Goal: Check status

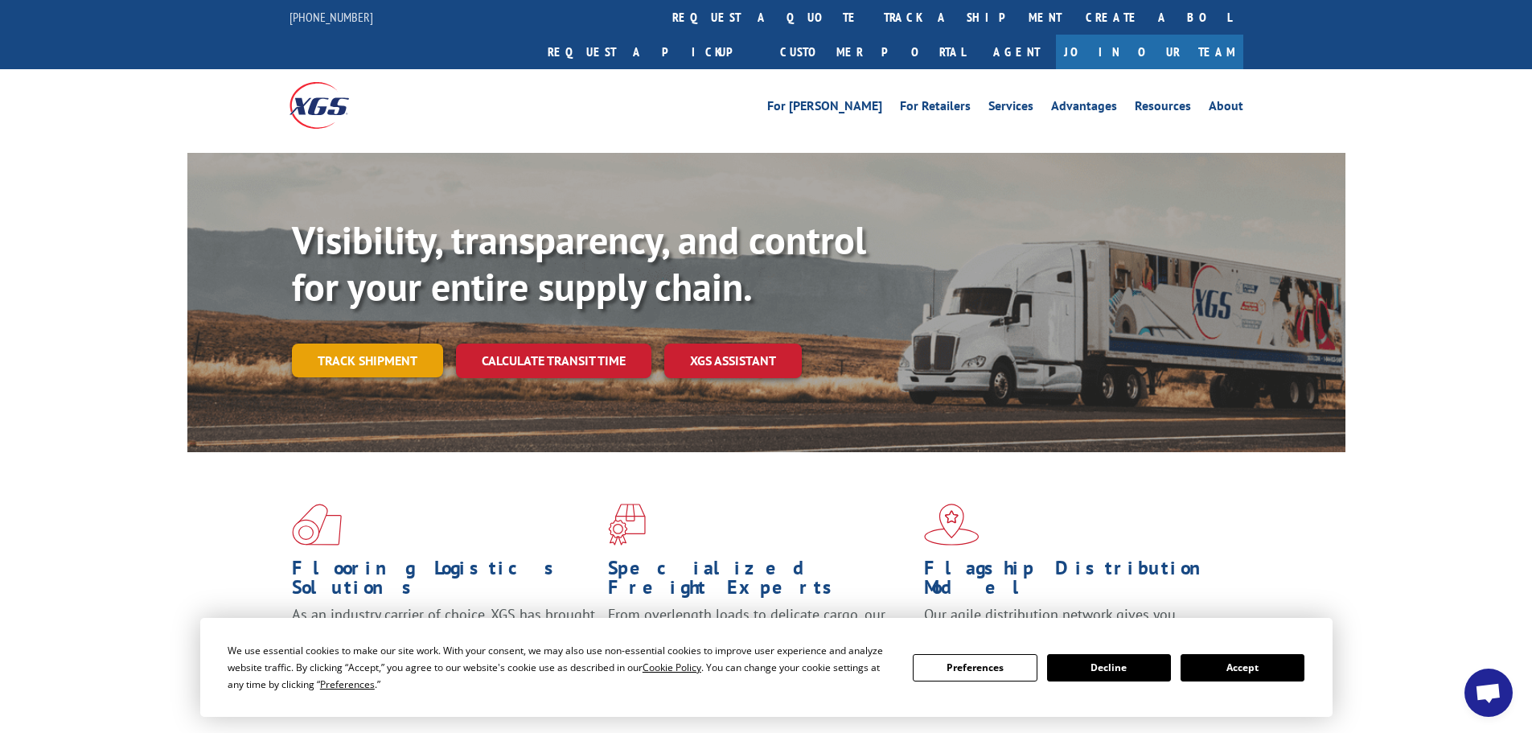
click at [426, 343] on link "Track shipment" at bounding box center [367, 360] width 151 height 34
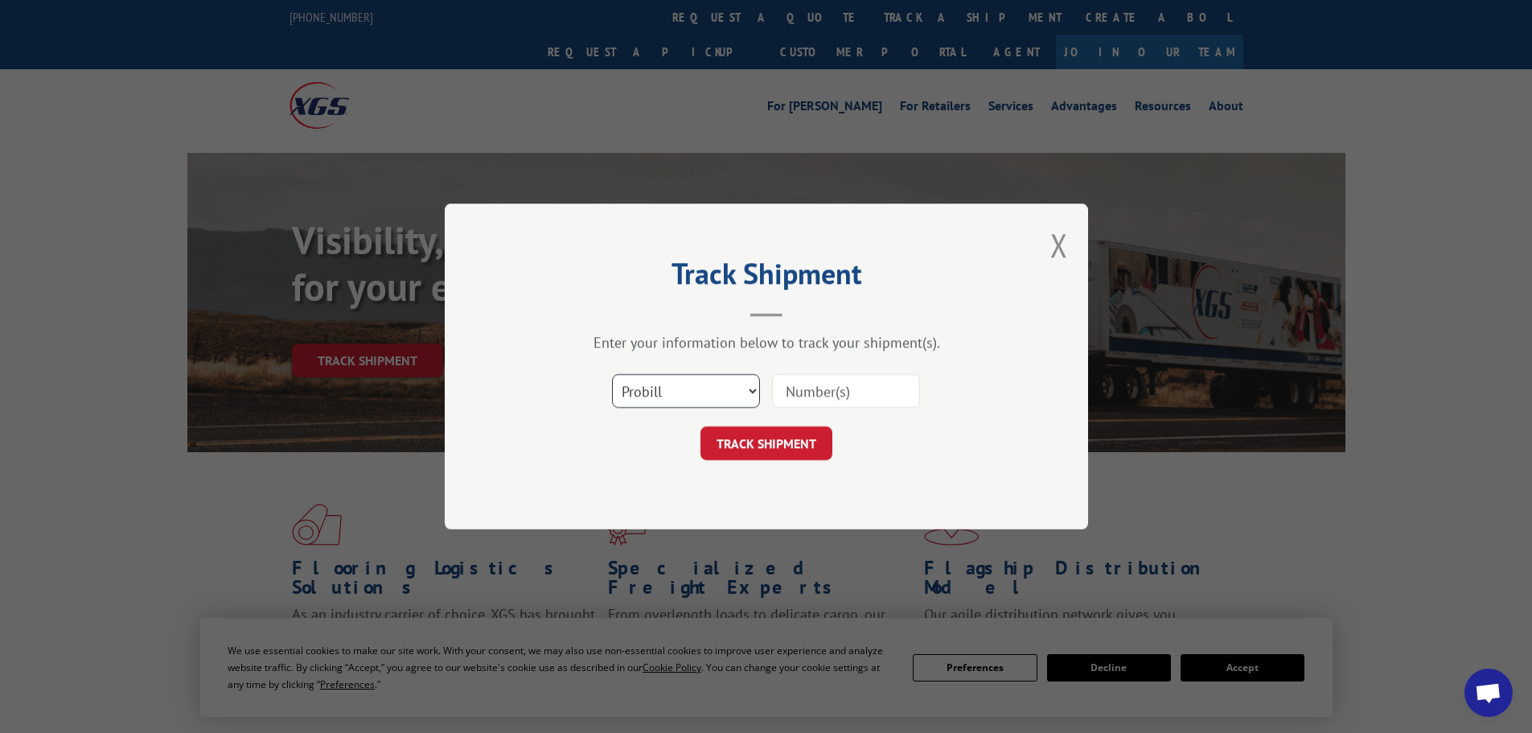
click at [682, 378] on select "Select category... Probill BOL PO" at bounding box center [686, 391] width 148 height 34
click at [612, 374] on select "Select category... Probill BOL PO" at bounding box center [686, 391] width 148 height 34
click at [647, 393] on select "Select category... Probill BOL PO" at bounding box center [686, 391] width 148 height 34
select select "po"
click at [612, 374] on select "Select category... Probill BOL PO" at bounding box center [686, 391] width 148 height 34
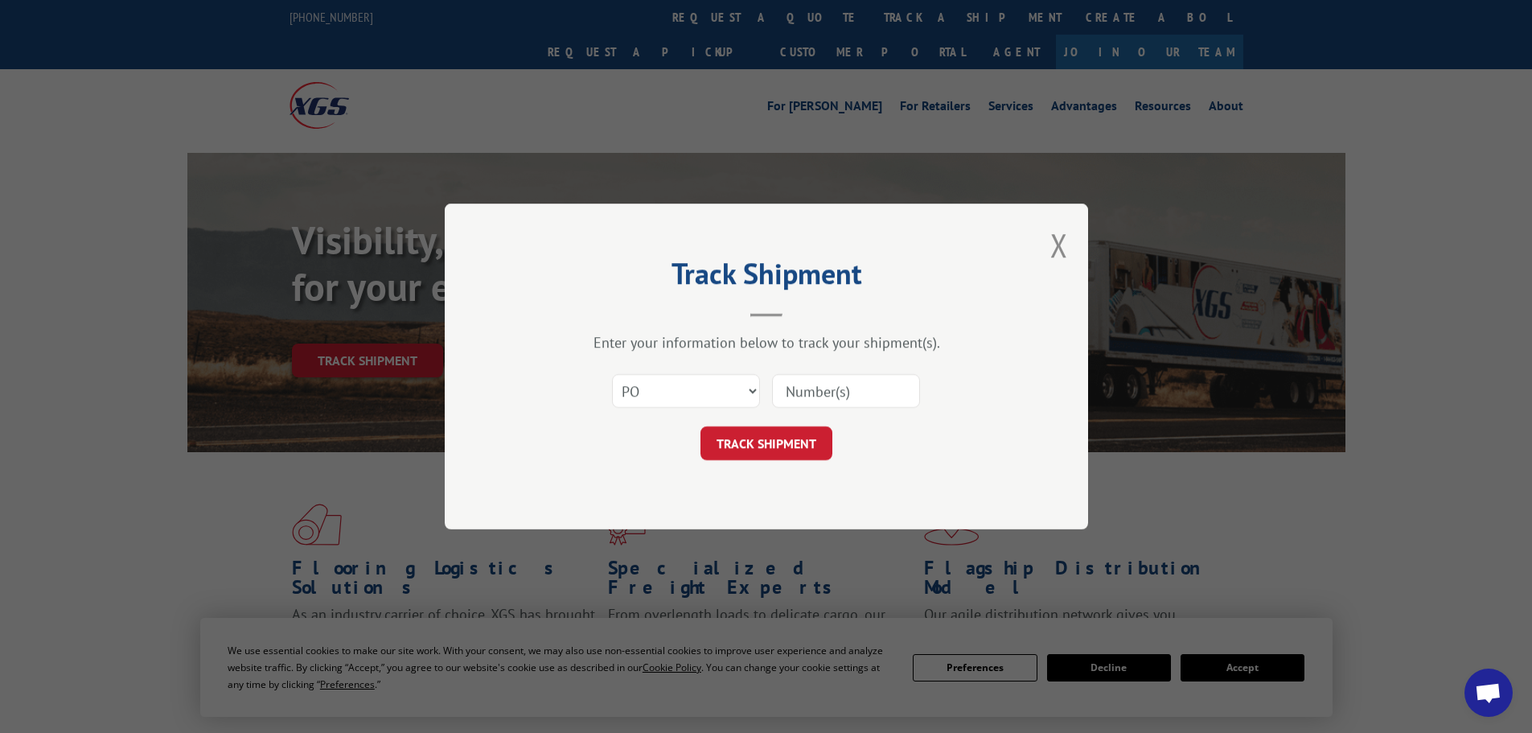
paste input "32500923"
type input "32500923"
click at [767, 428] on button "TRACK SHIPMENT" at bounding box center [767, 443] width 132 height 34
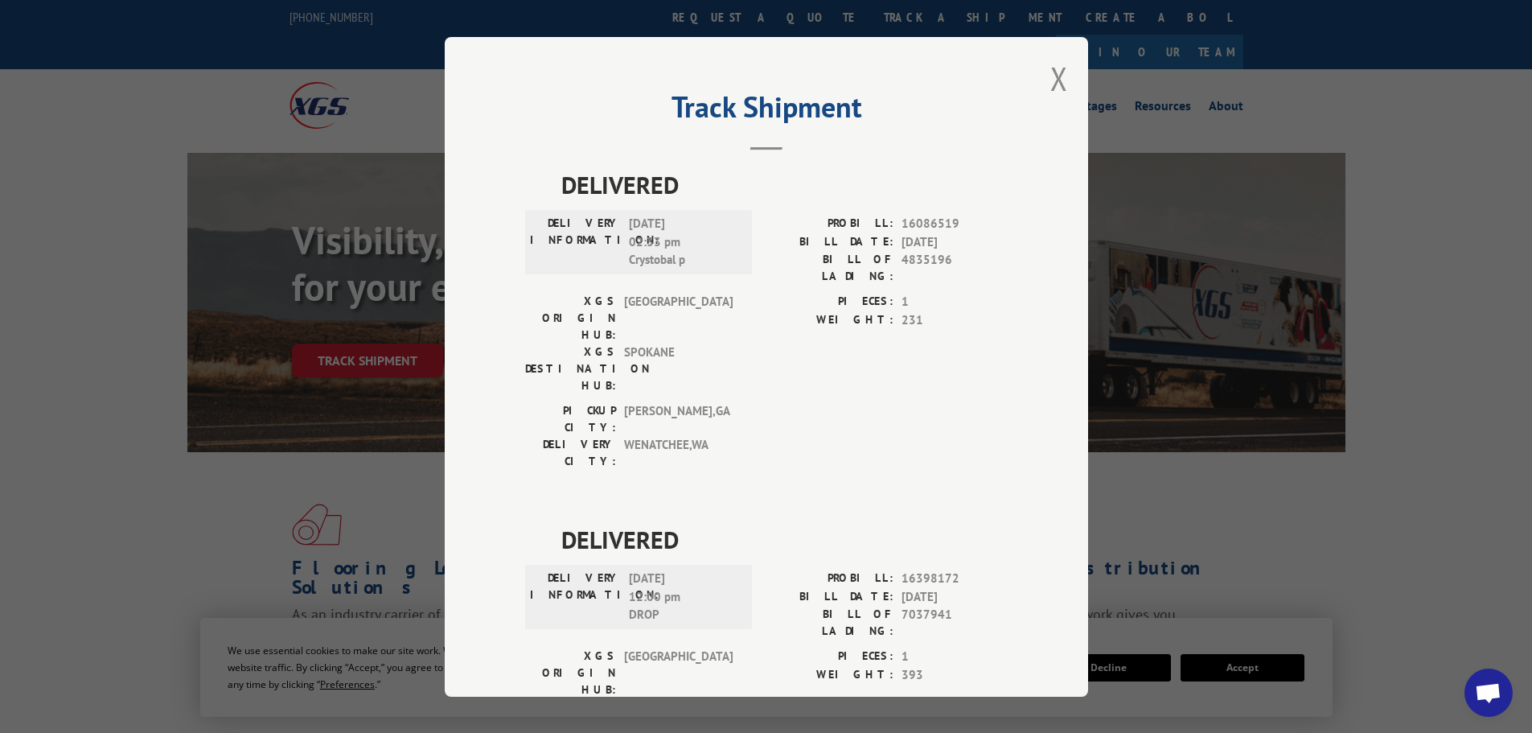
click at [338, 472] on div "Track Shipment DELIVERED DELIVERY INFORMATION: [DATE] 02:33 pm Crystobal p PROB…" at bounding box center [766, 366] width 1532 height 733
click at [1051, 91] on button "Close modal" at bounding box center [1060, 78] width 18 height 43
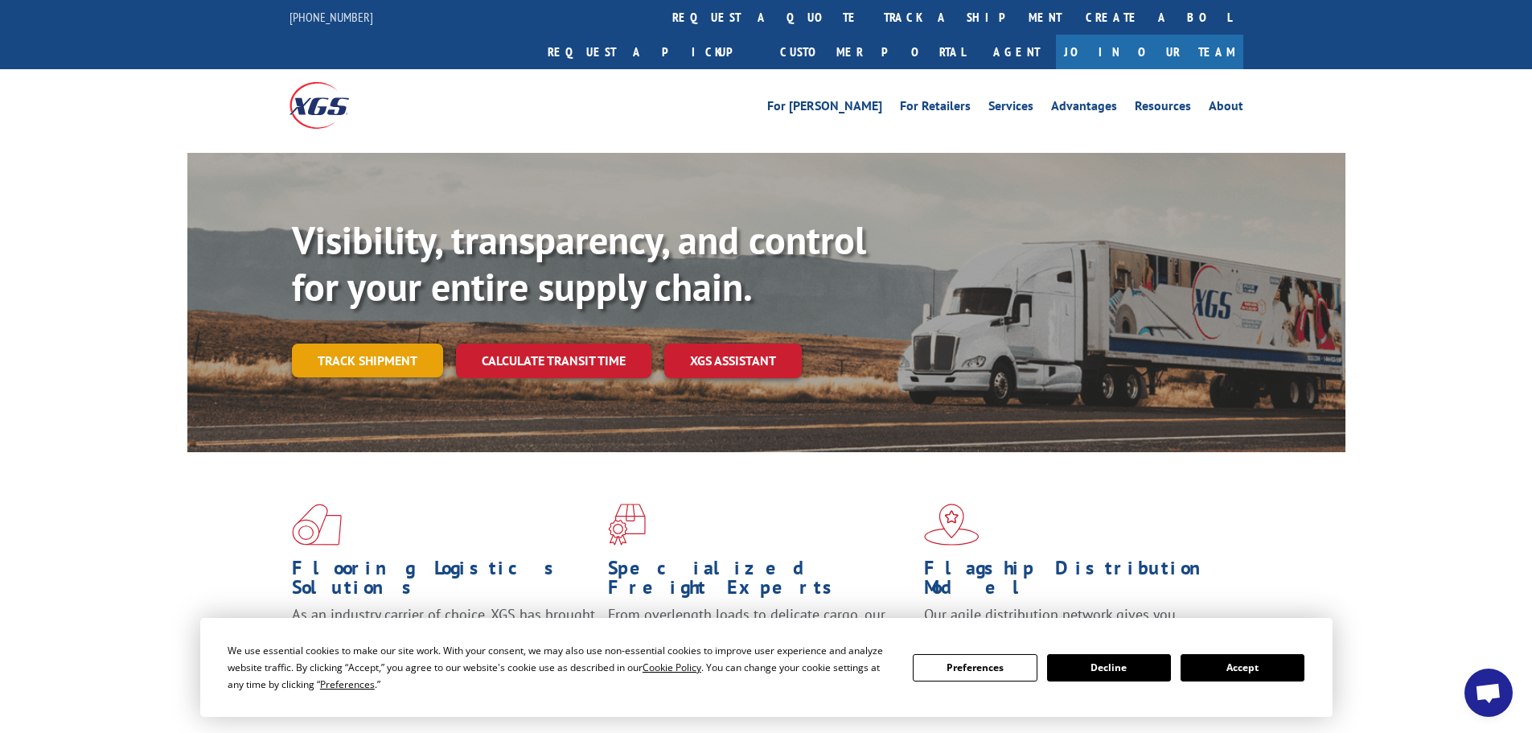
click at [346, 343] on link "Track shipment" at bounding box center [367, 360] width 151 height 34
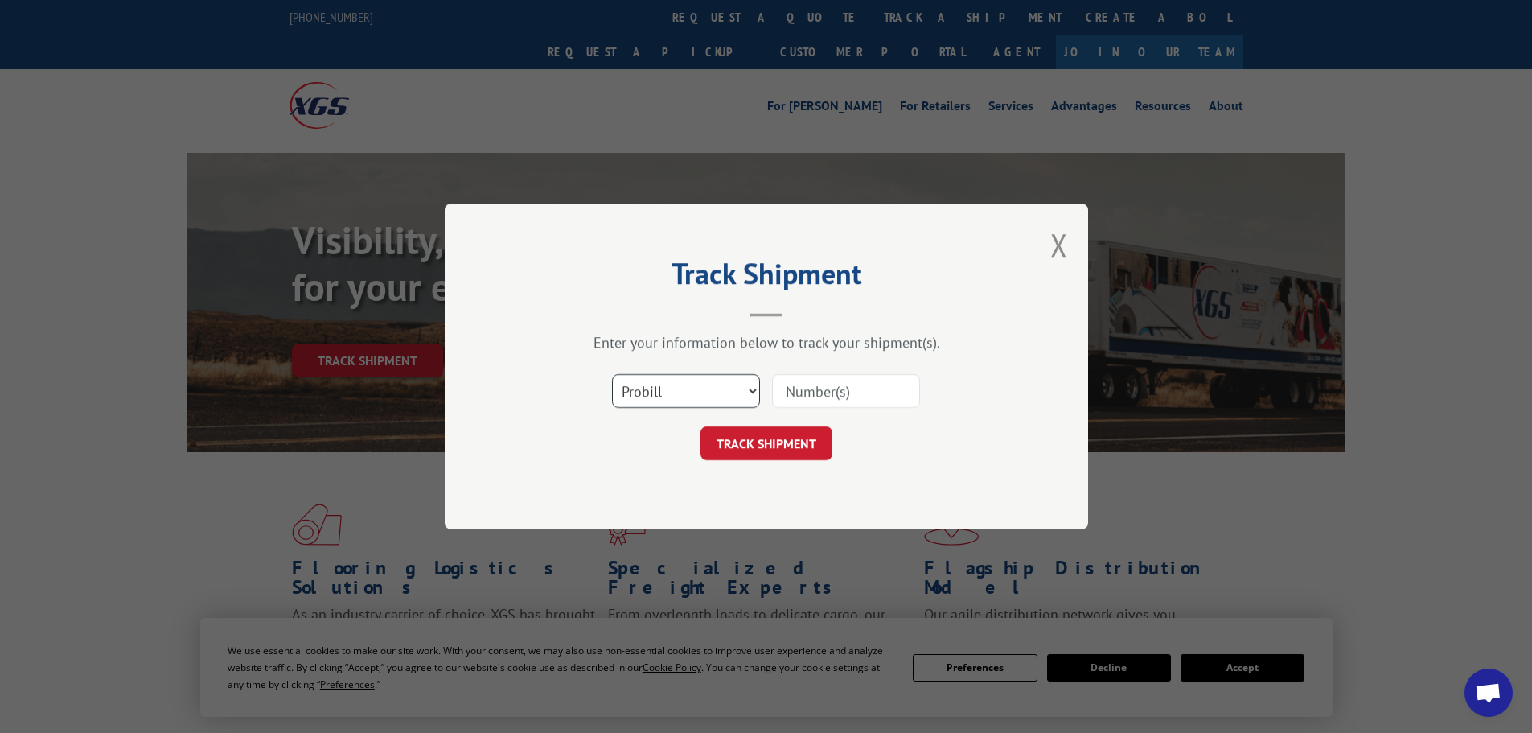
click at [720, 405] on select "Select category... Probill BOL PO" at bounding box center [686, 391] width 148 height 34
select select "po"
click at [612, 374] on select "Select category... Probill BOL PO" at bounding box center [686, 391] width 148 height 34
click at [905, 375] on input at bounding box center [846, 391] width 148 height 34
paste input "32500952"
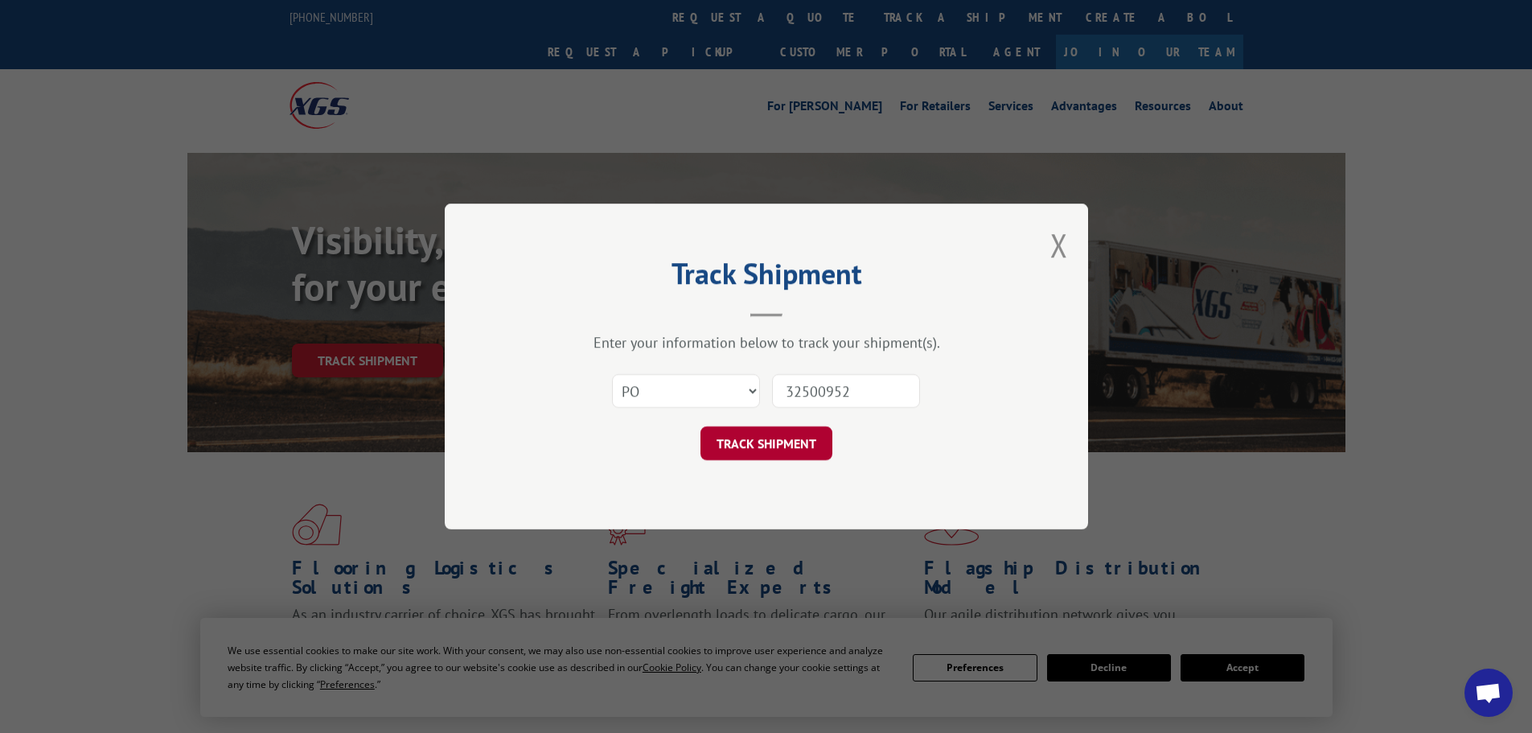
type input "32500952"
click at [787, 447] on button "TRACK SHIPMENT" at bounding box center [767, 443] width 132 height 34
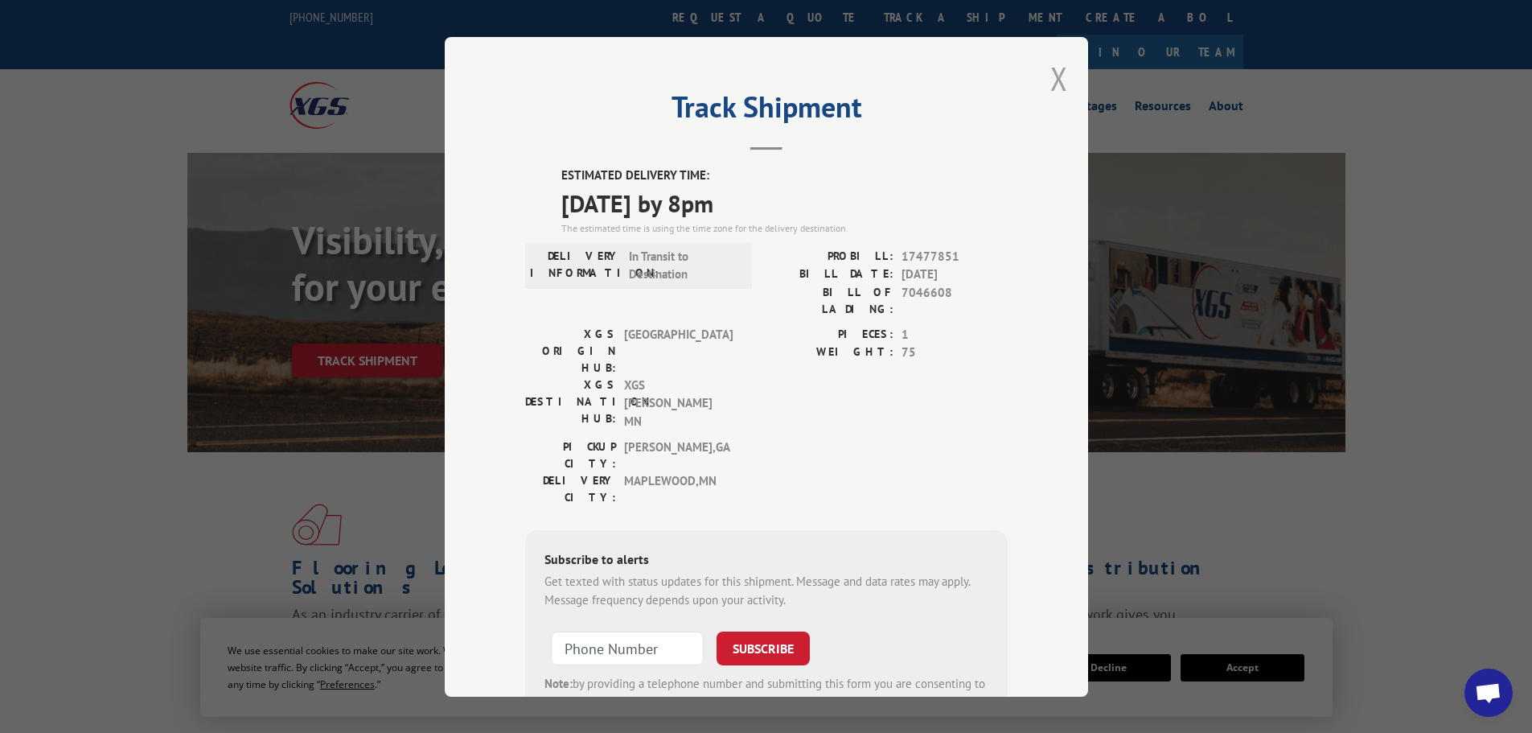
click at [1051, 82] on button "Close modal" at bounding box center [1060, 78] width 18 height 43
